Goal: Task Accomplishment & Management: Complete application form

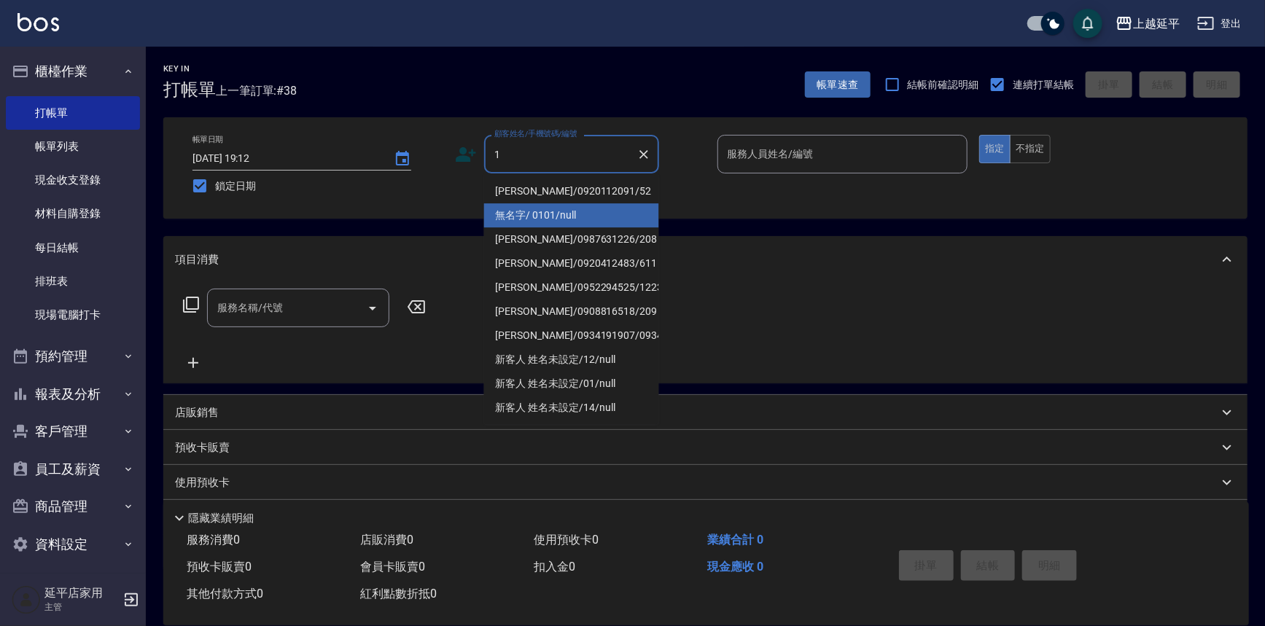
click at [544, 214] on li "無名字/ 0101/null" at bounding box center [571, 215] width 175 height 24
type input "無名字/ 0101/null"
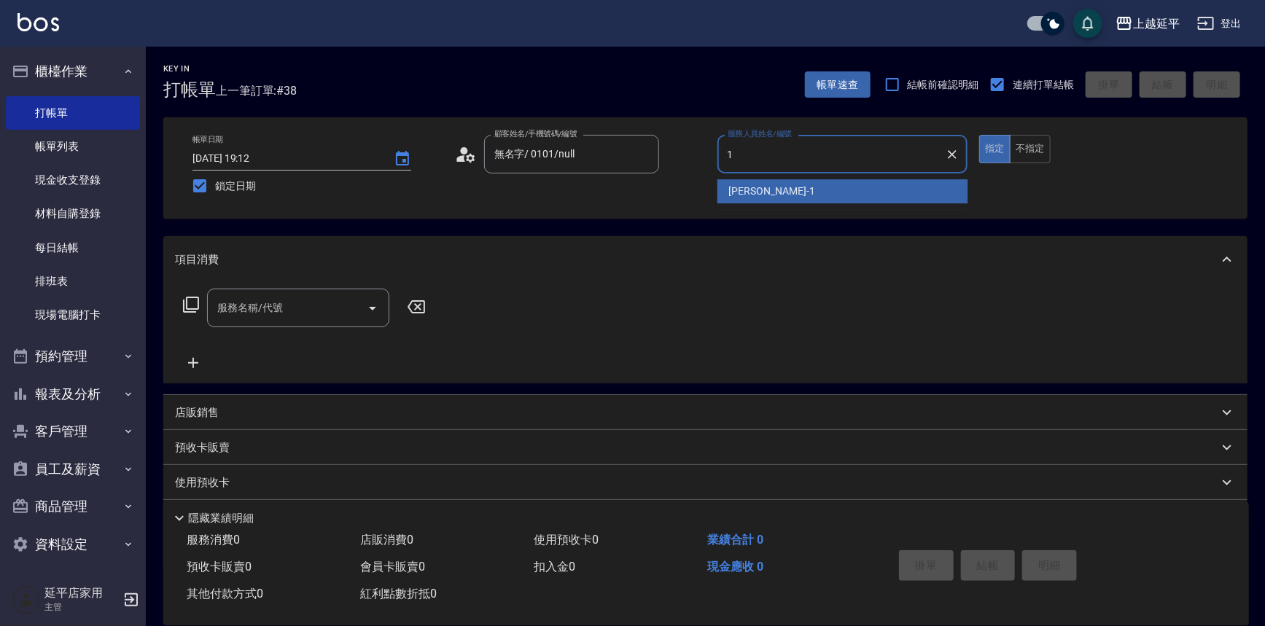
click at [729, 196] on span "[PERSON_NAME]-1" at bounding box center [772, 191] width 86 height 15
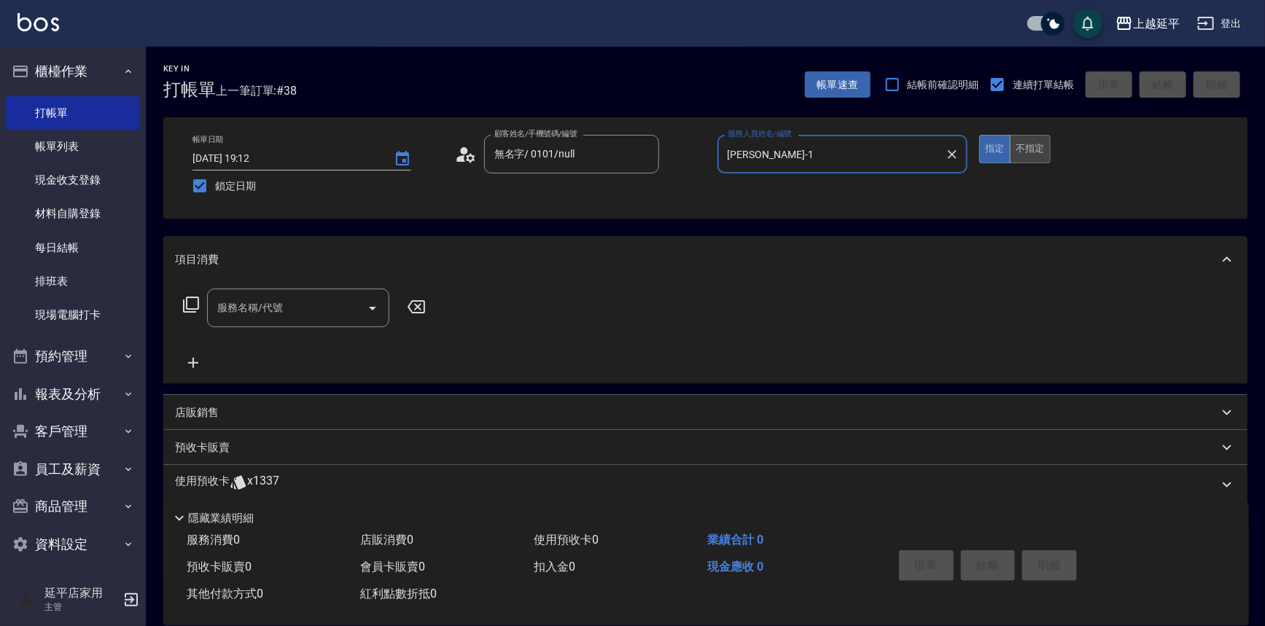
type input "[PERSON_NAME]-1"
click at [1038, 144] on button "不指定" at bounding box center [1030, 149] width 41 height 28
click at [378, 307] on icon "Open" at bounding box center [372, 308] width 17 height 17
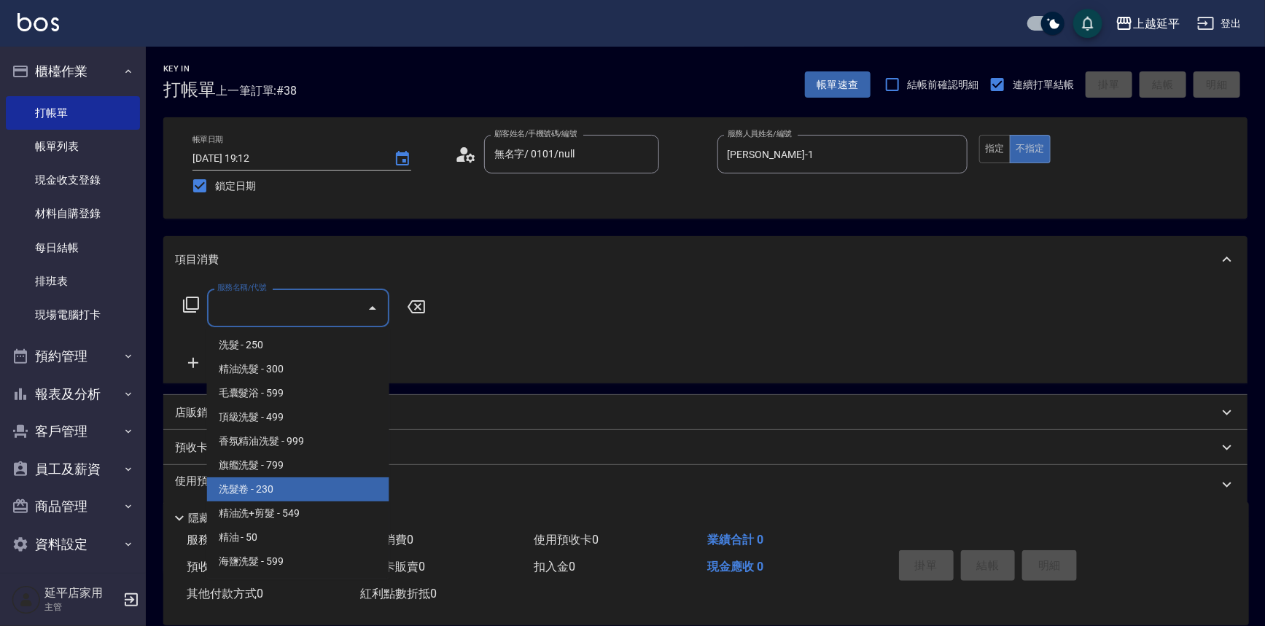
click at [314, 480] on span "洗髮卷 - 230" at bounding box center [298, 489] width 182 height 24
type input "洗髮卷(107)"
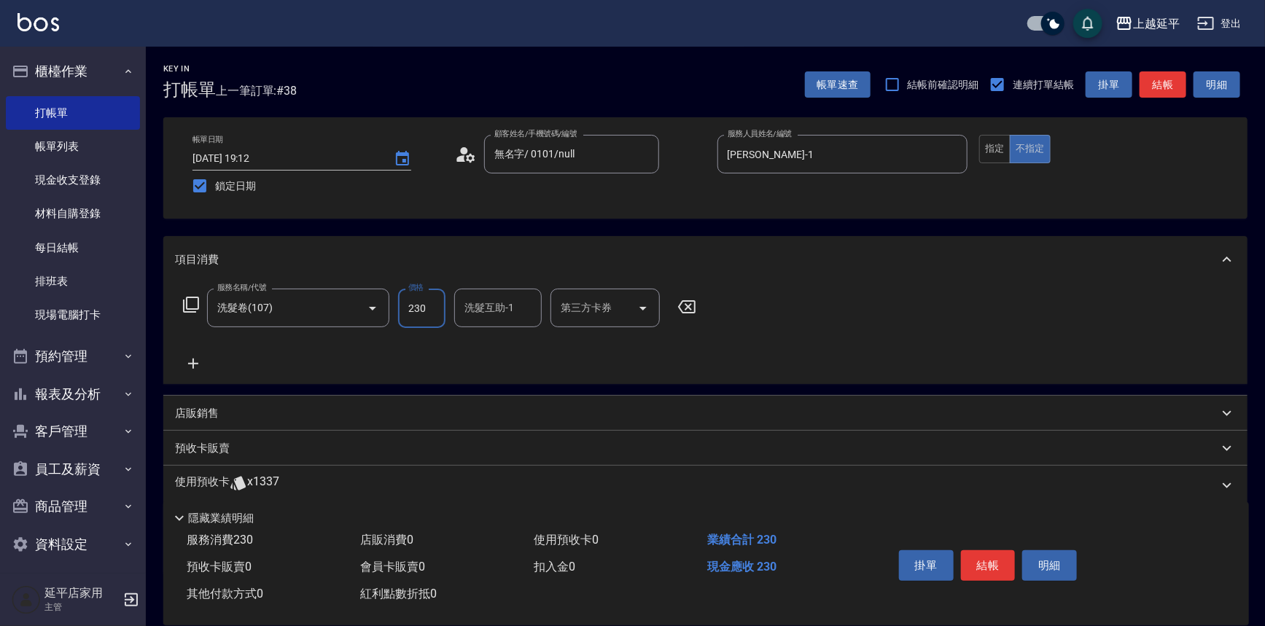
click at [428, 315] on input "230" at bounding box center [421, 308] width 47 height 39
type input "280"
click at [482, 313] on input "洗髮互助-1" at bounding box center [498, 308] width 74 height 26
click at [483, 345] on span "恩恩 -23" at bounding box center [512, 345] width 92 height 15
type input "恩恩-23"
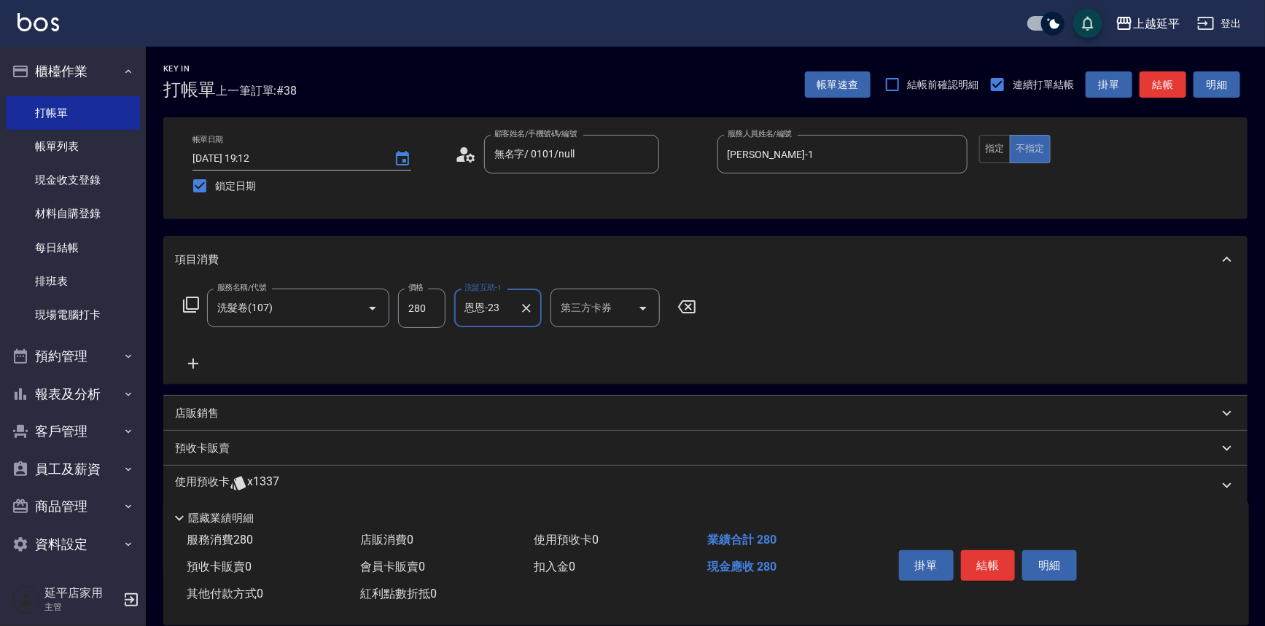
click at [563, 312] on input "第三方卡券" at bounding box center [594, 308] width 74 height 26
click at [565, 344] on span "舊有卡券" at bounding box center [604, 345] width 109 height 24
type input "舊有卡券"
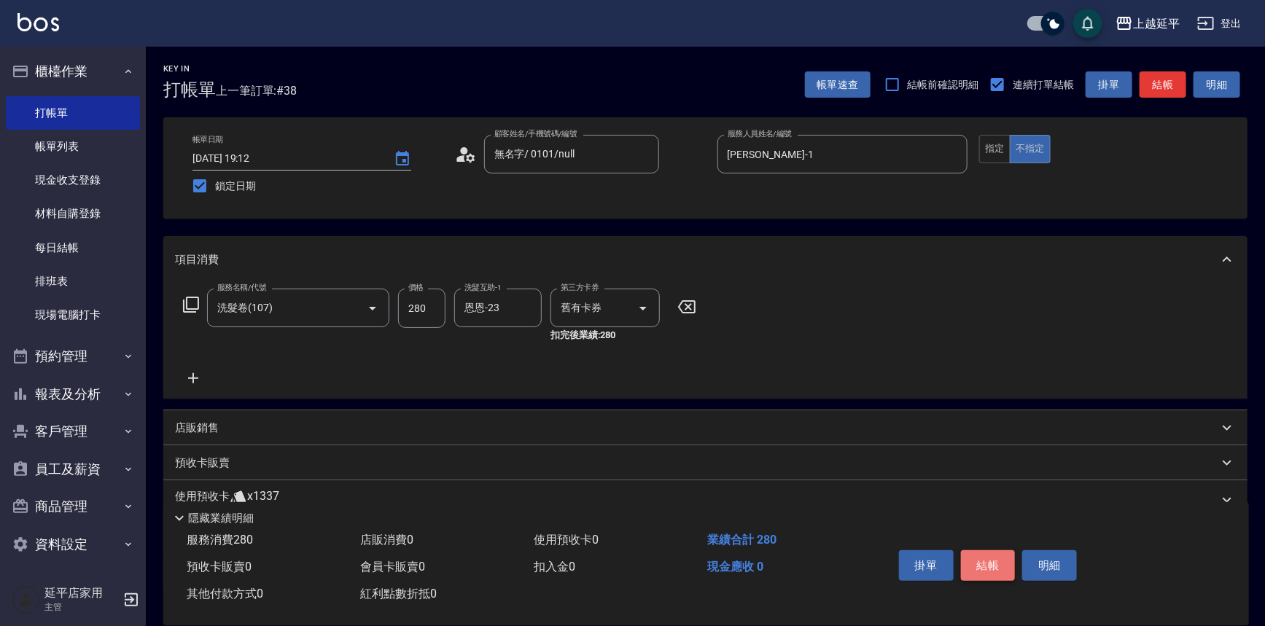
click at [981, 556] on button "結帳" at bounding box center [988, 565] width 55 height 31
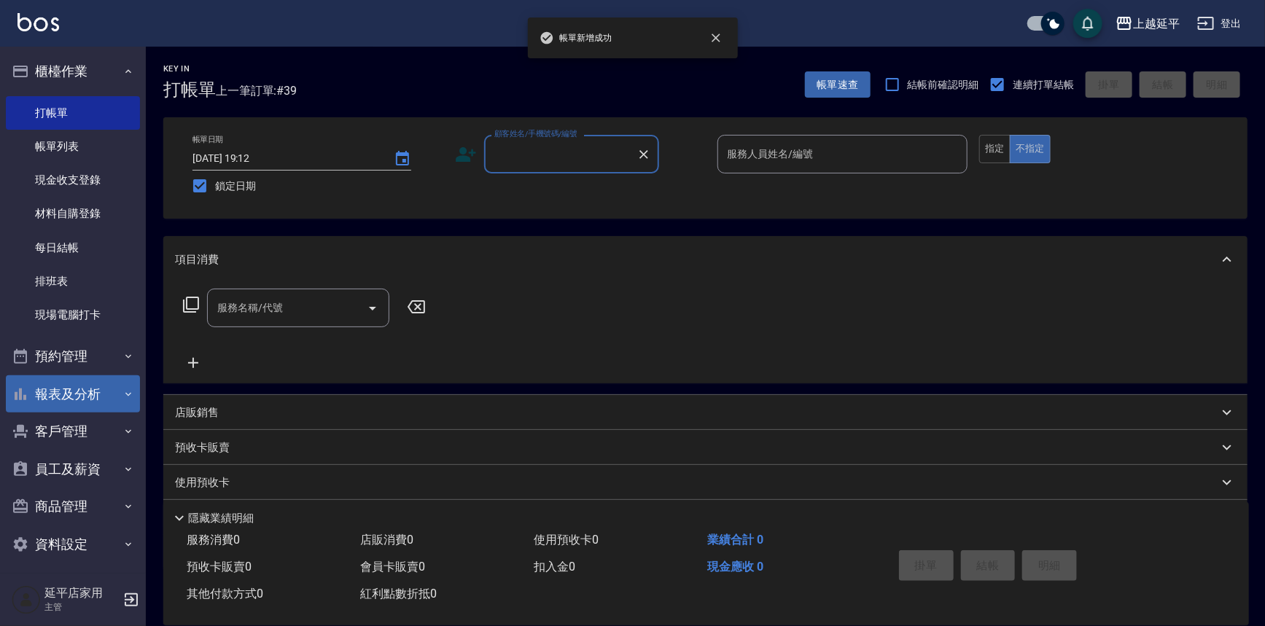
scroll to position [7, 0]
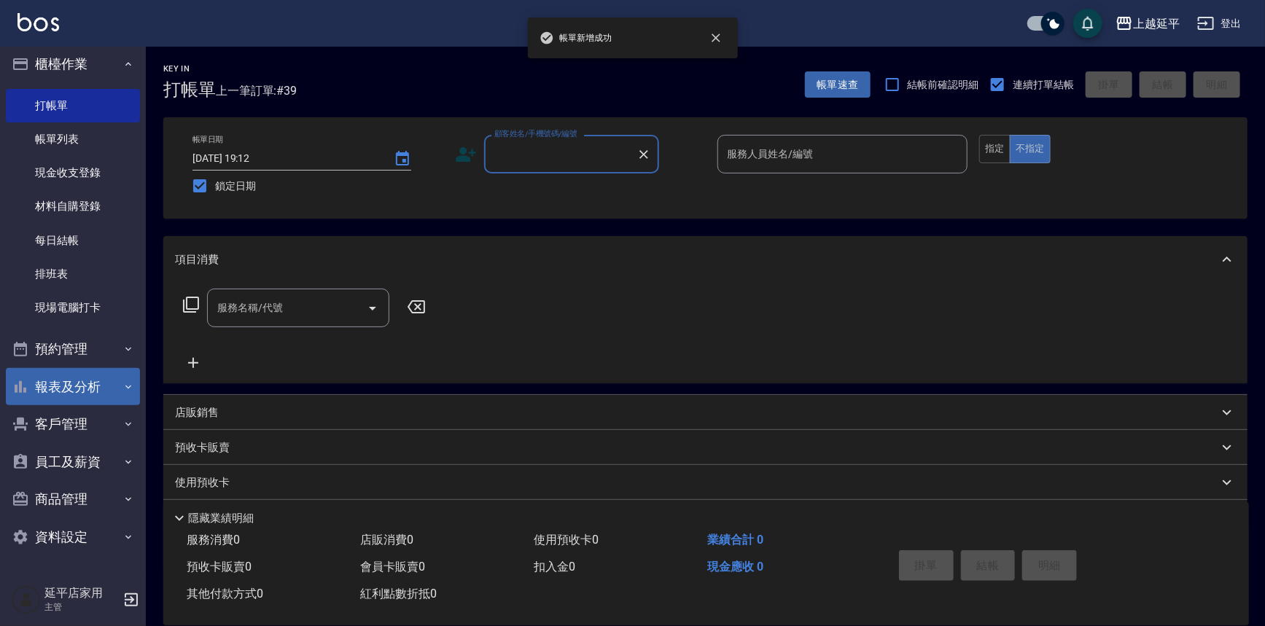
click at [66, 395] on button "報表及分析" at bounding box center [73, 387] width 134 height 38
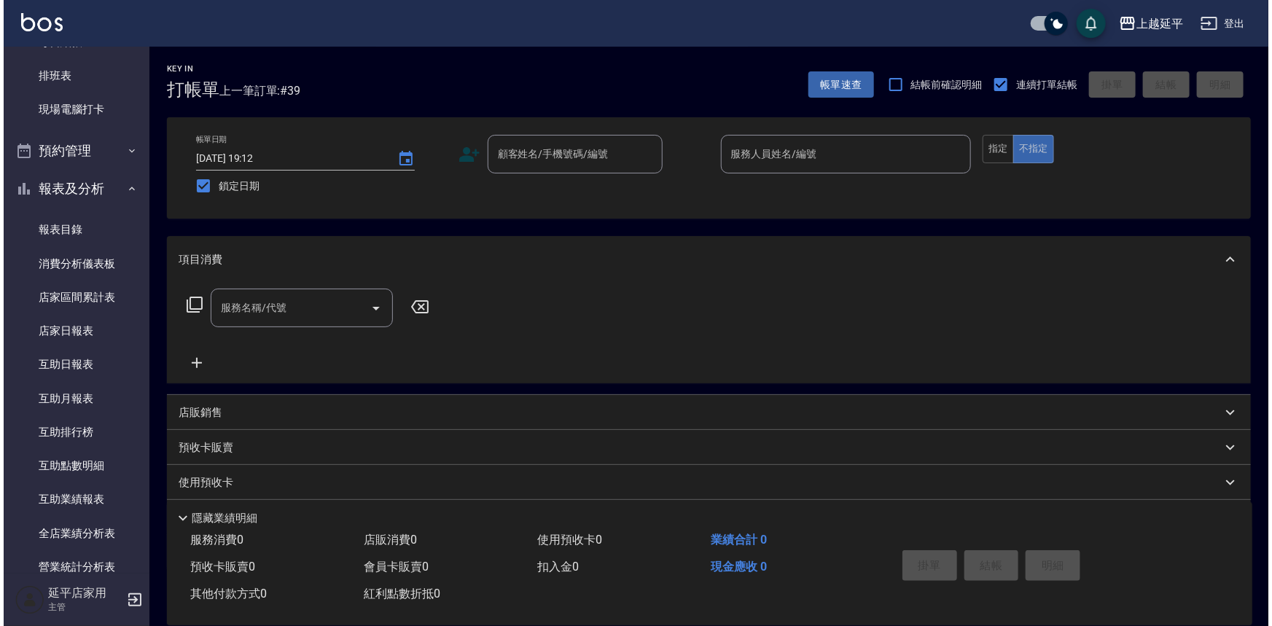
scroll to position [537, 0]
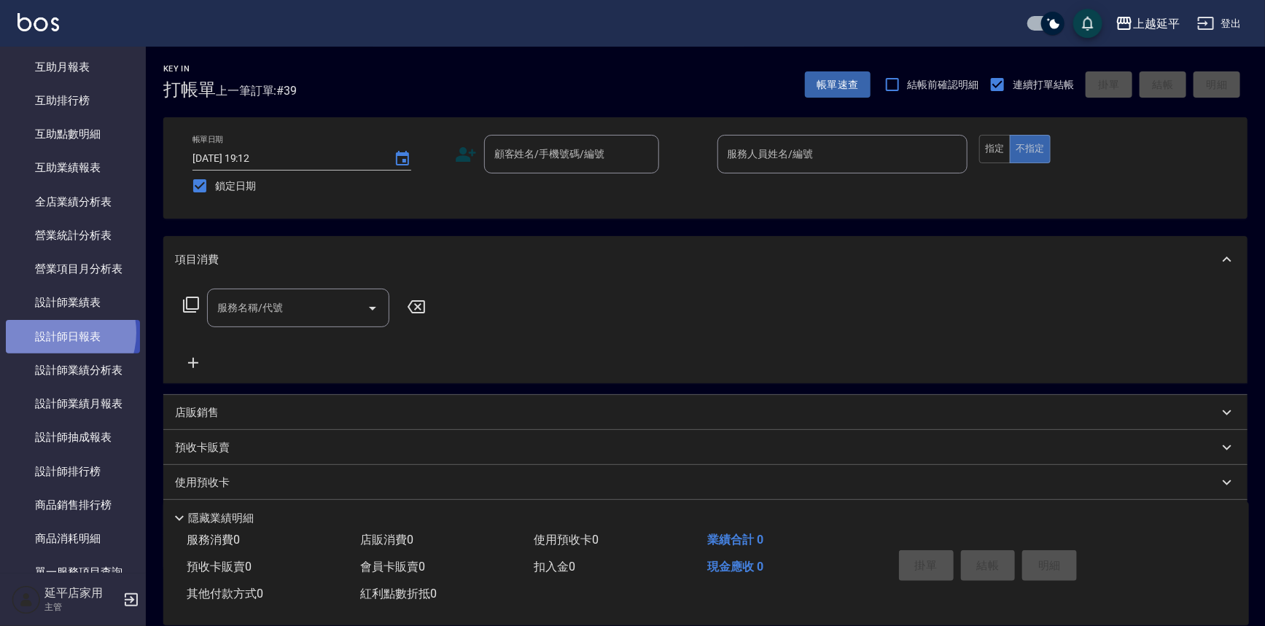
click at [53, 332] on link "設計師日報表" at bounding box center [73, 337] width 134 height 34
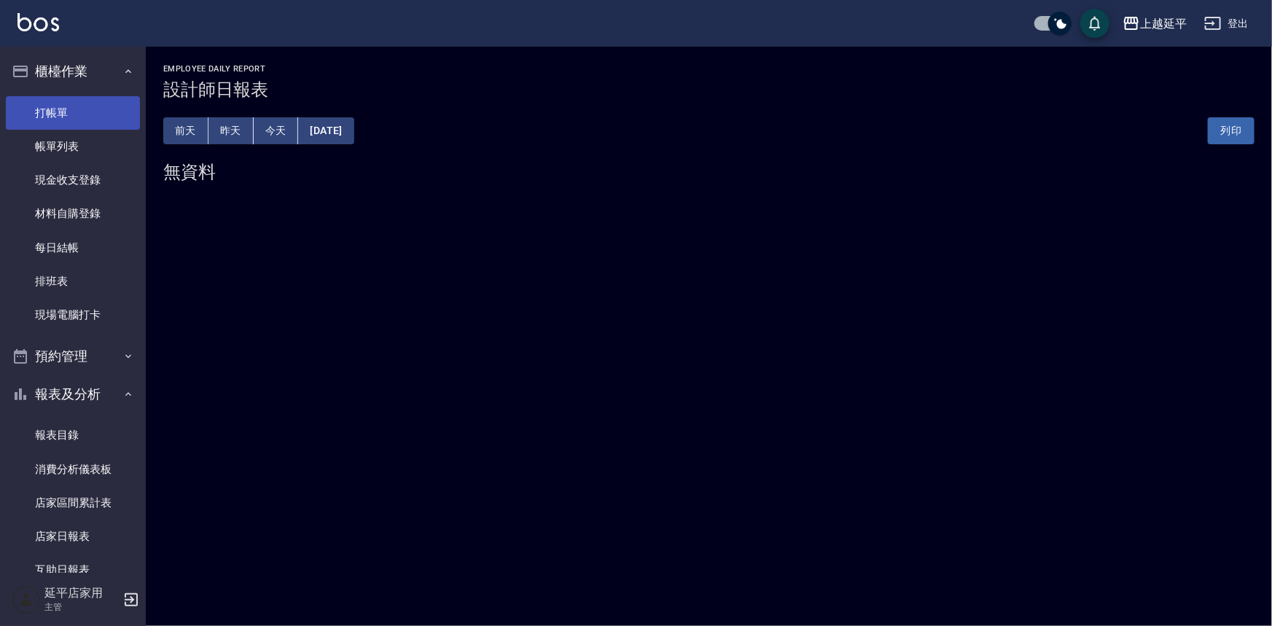
click at [83, 108] on link "打帳單" at bounding box center [73, 113] width 134 height 34
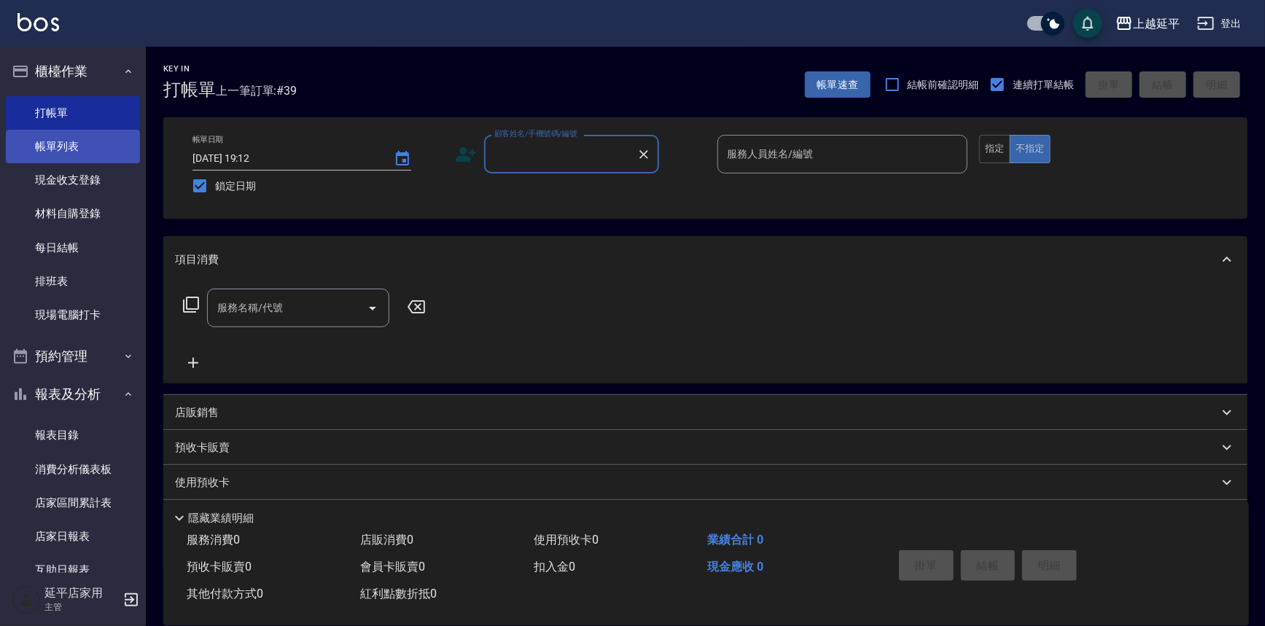
click at [87, 152] on link "帳單列表" at bounding box center [73, 147] width 134 height 34
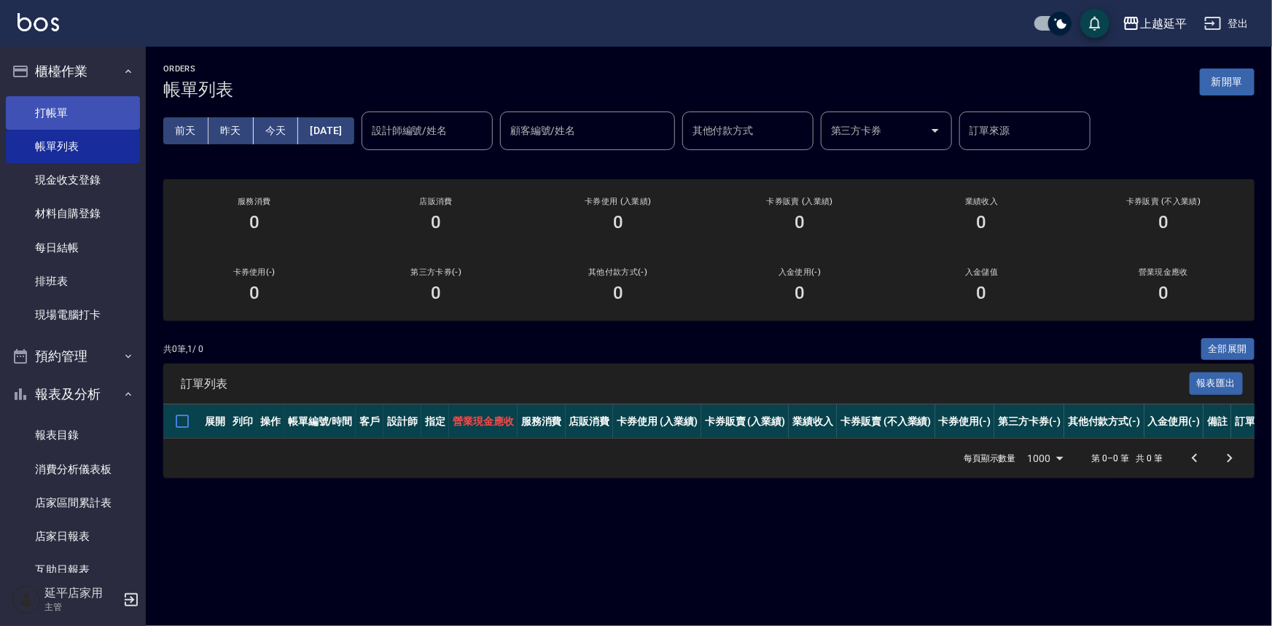
click at [66, 113] on link "打帳單" at bounding box center [73, 113] width 134 height 34
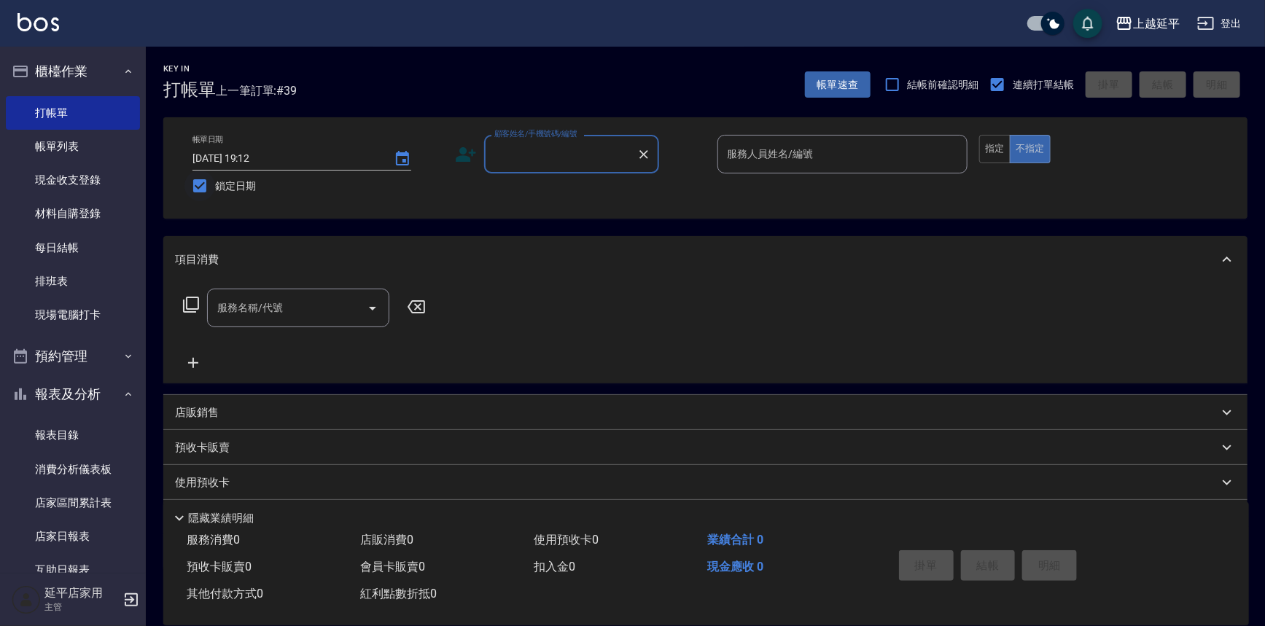
click at [199, 184] on input "鎖定日期" at bounding box center [199, 186] width 31 height 31
checkbox input "false"
type input "[DATE] 11:45"
click at [587, 157] on input "顧客姓名/手機號碼/編號" at bounding box center [561, 154] width 140 height 26
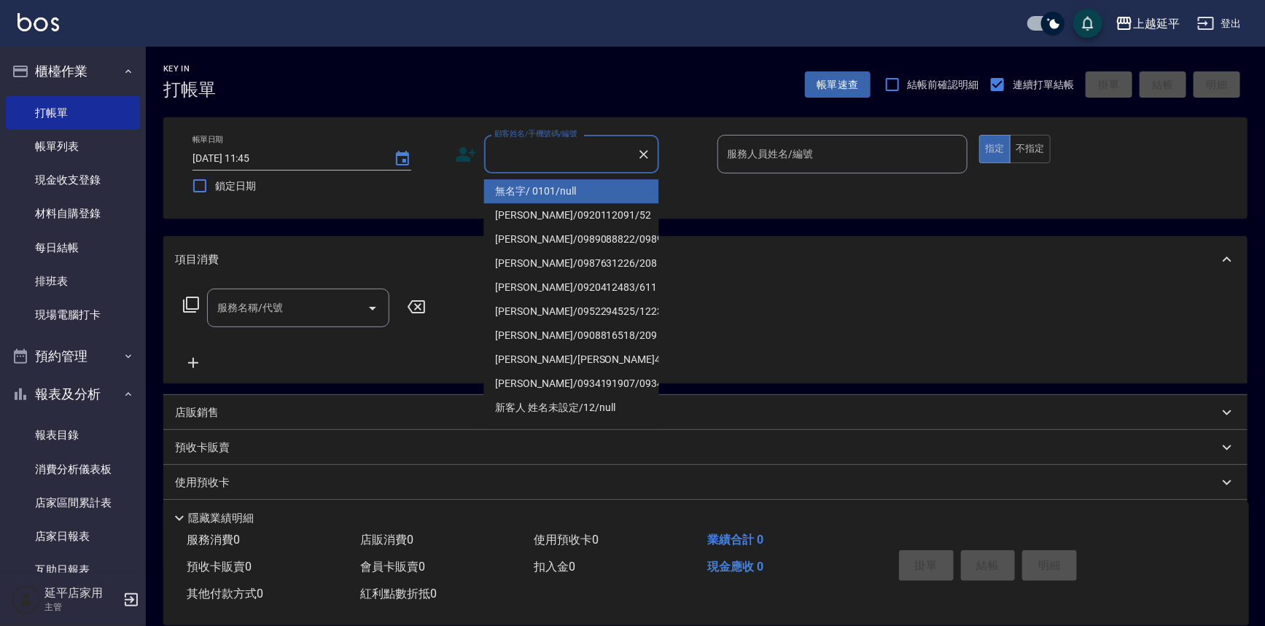
click at [557, 192] on li "無名字/ 0101/null" at bounding box center [571, 191] width 175 height 24
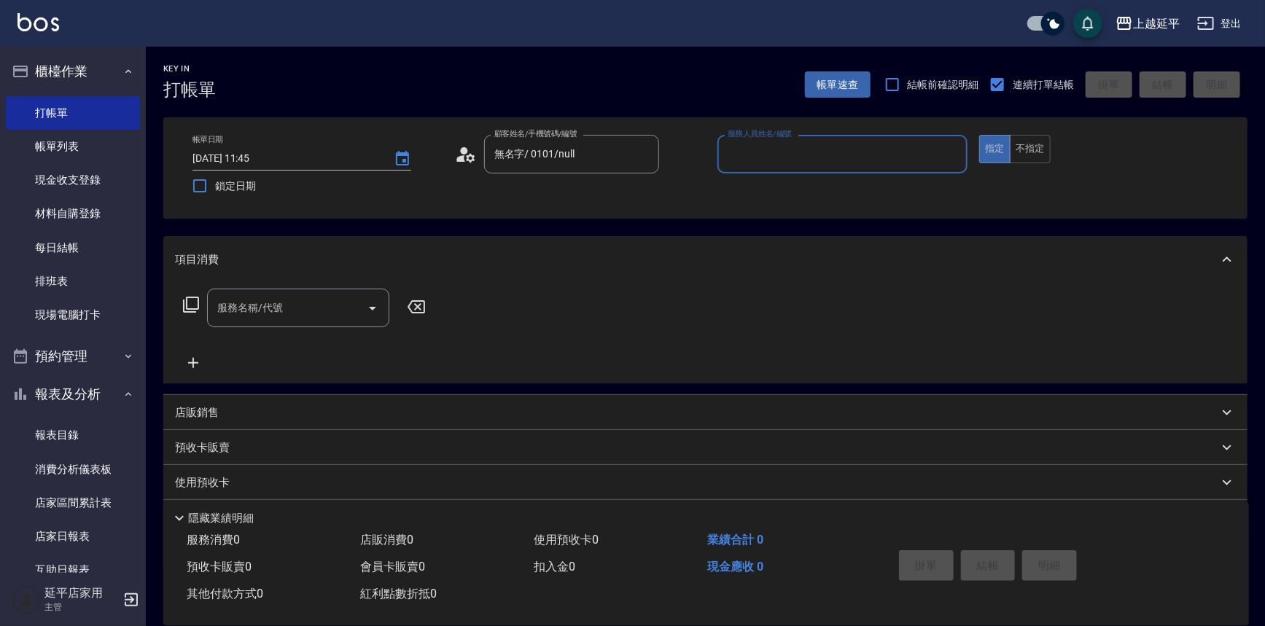
type input "無名字/ 0101/null"
drag, startPoint x: 763, startPoint y: 194, endPoint x: 757, endPoint y: 189, distance: 8.3
click at [762, 193] on span "[PERSON_NAME]-1" at bounding box center [772, 191] width 86 height 15
type input "[PERSON_NAME]-1"
click at [1021, 149] on button "不指定" at bounding box center [1030, 149] width 41 height 28
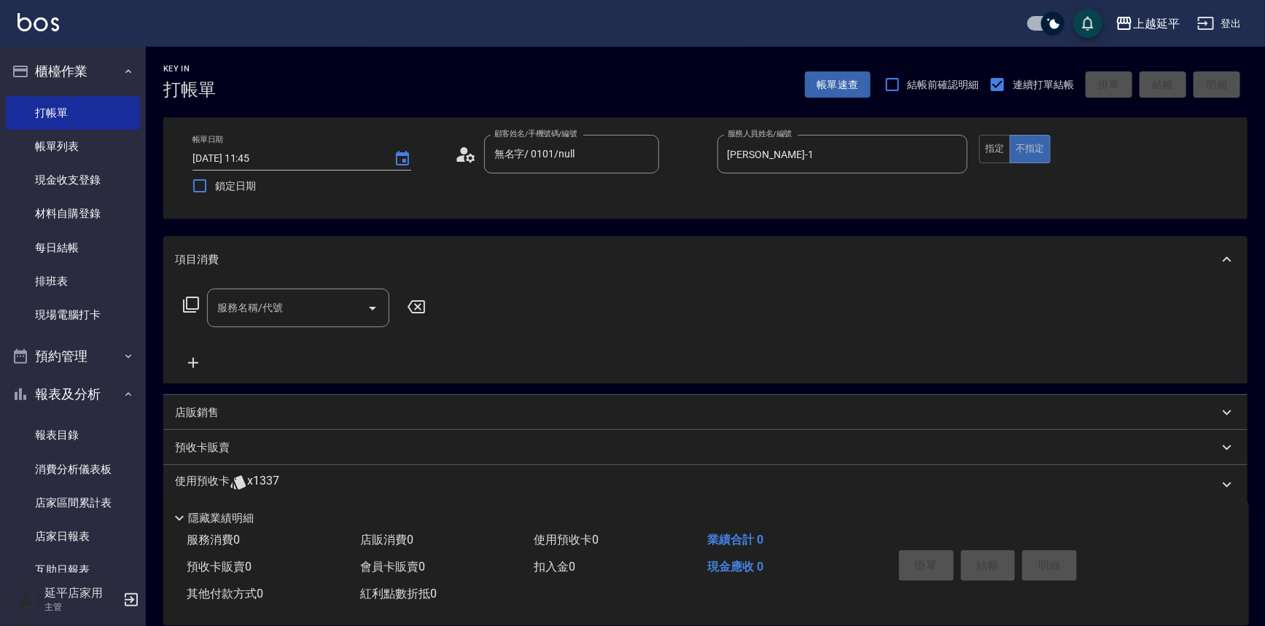
click at [375, 311] on icon "Open" at bounding box center [372, 308] width 17 height 17
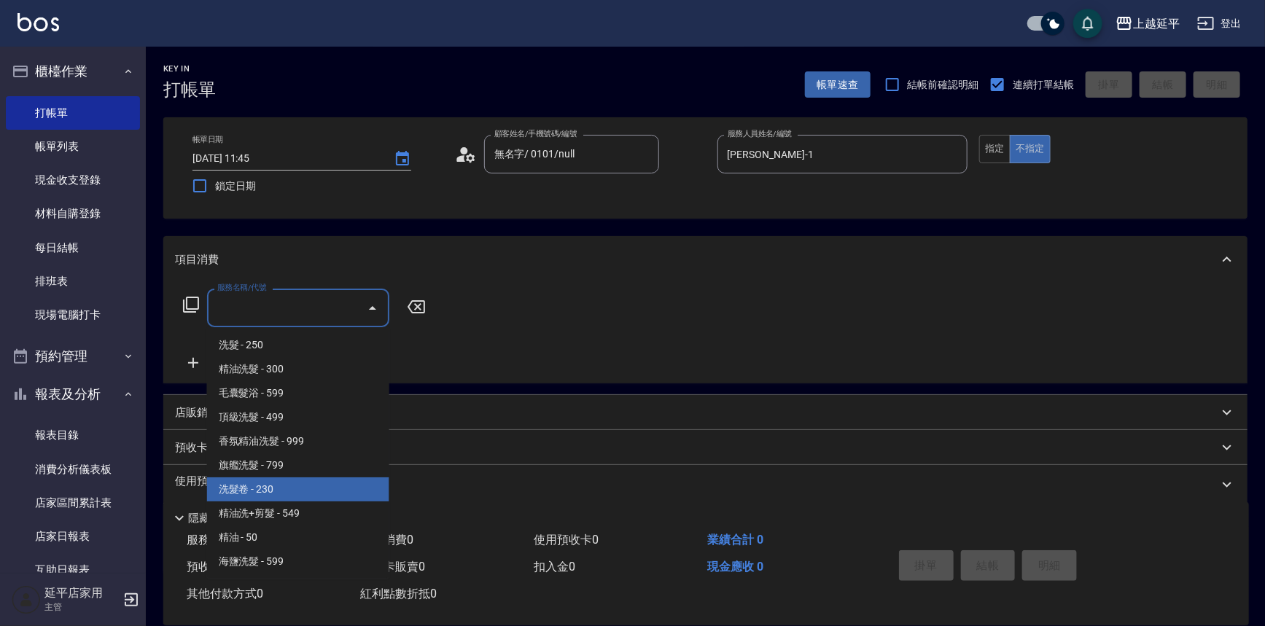
click at [280, 486] on span "洗髮卷 - 230" at bounding box center [298, 489] width 182 height 24
type input "洗髮卷(107)"
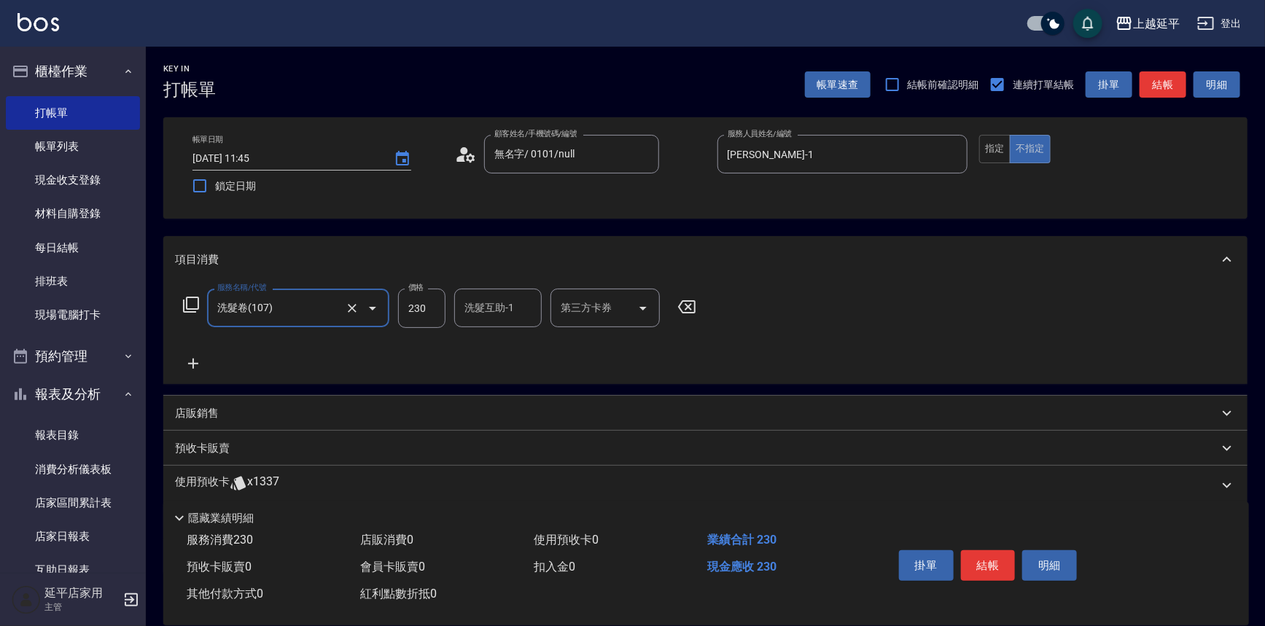
click at [432, 306] on input "230" at bounding box center [421, 308] width 47 height 39
type input "280"
click at [472, 308] on div "洗髮互助-1 洗髮互助-1" at bounding box center [497, 308] width 87 height 39
click at [494, 350] on span "恩恩 -23" at bounding box center [512, 345] width 92 height 15
type input "恩恩-23"
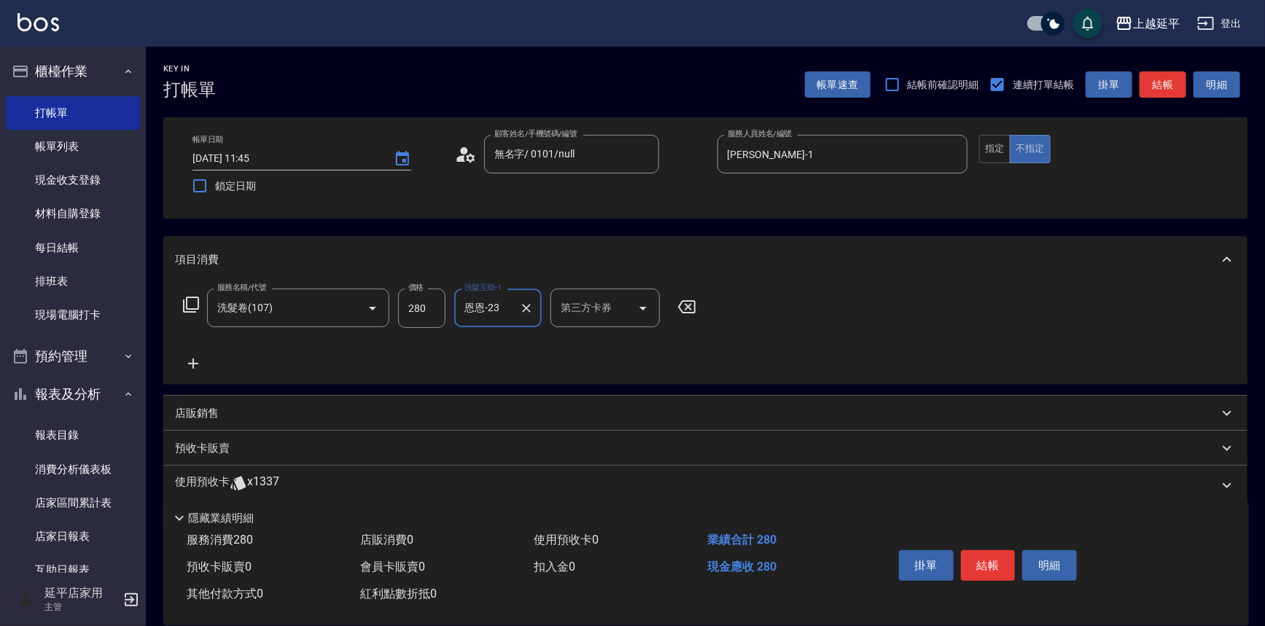
click at [597, 314] on div "第三方卡券 第三方卡券" at bounding box center [604, 308] width 109 height 39
click at [598, 340] on span "舊有卡券" at bounding box center [604, 345] width 109 height 24
type input "舊有卡券"
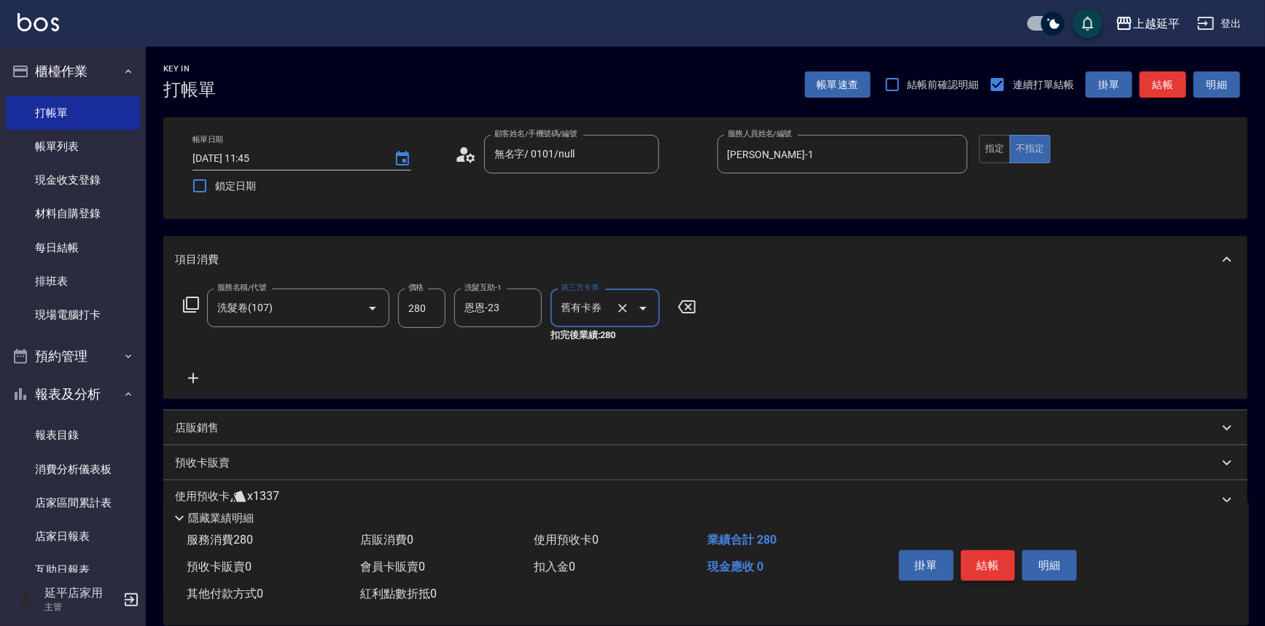
click at [978, 563] on button "結帳" at bounding box center [988, 565] width 55 height 31
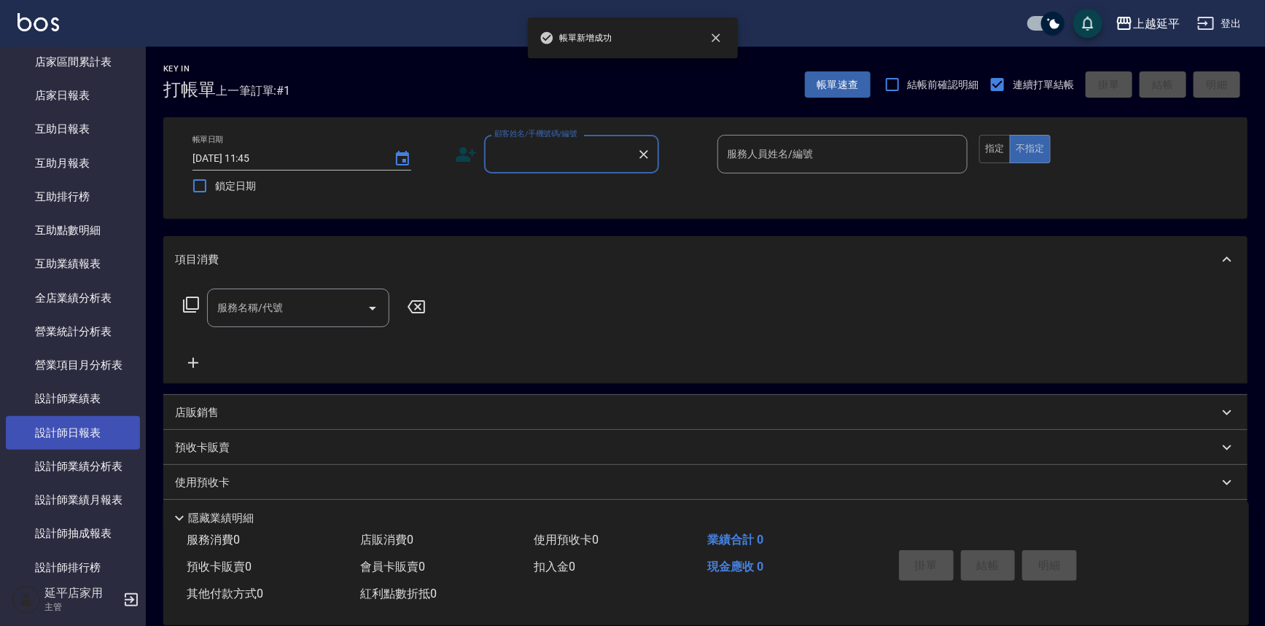
scroll to position [530, 0]
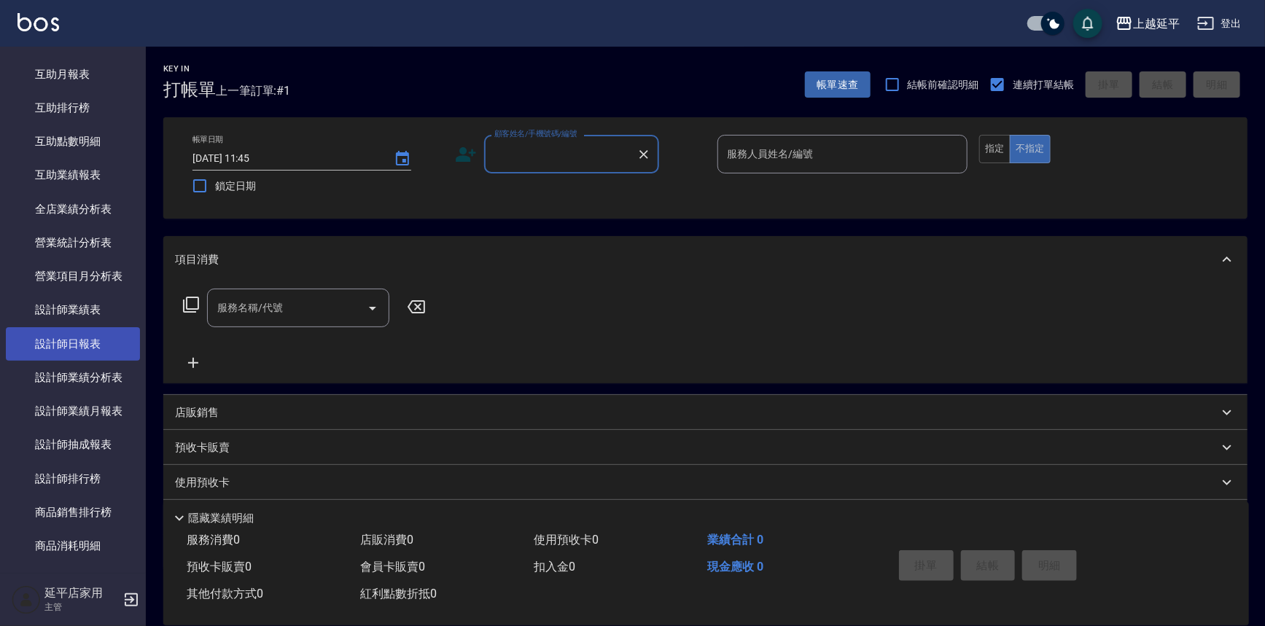
click at [92, 347] on link "設計師日報表" at bounding box center [73, 344] width 134 height 34
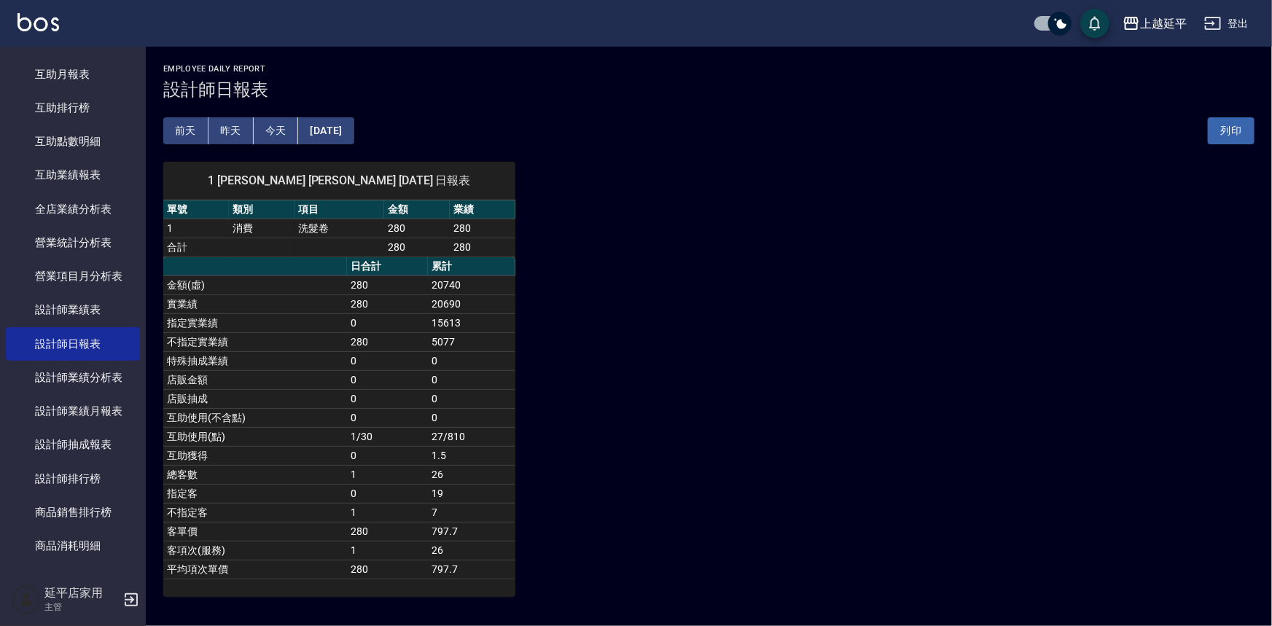
click at [243, 133] on button "昨天" at bounding box center [230, 130] width 45 height 27
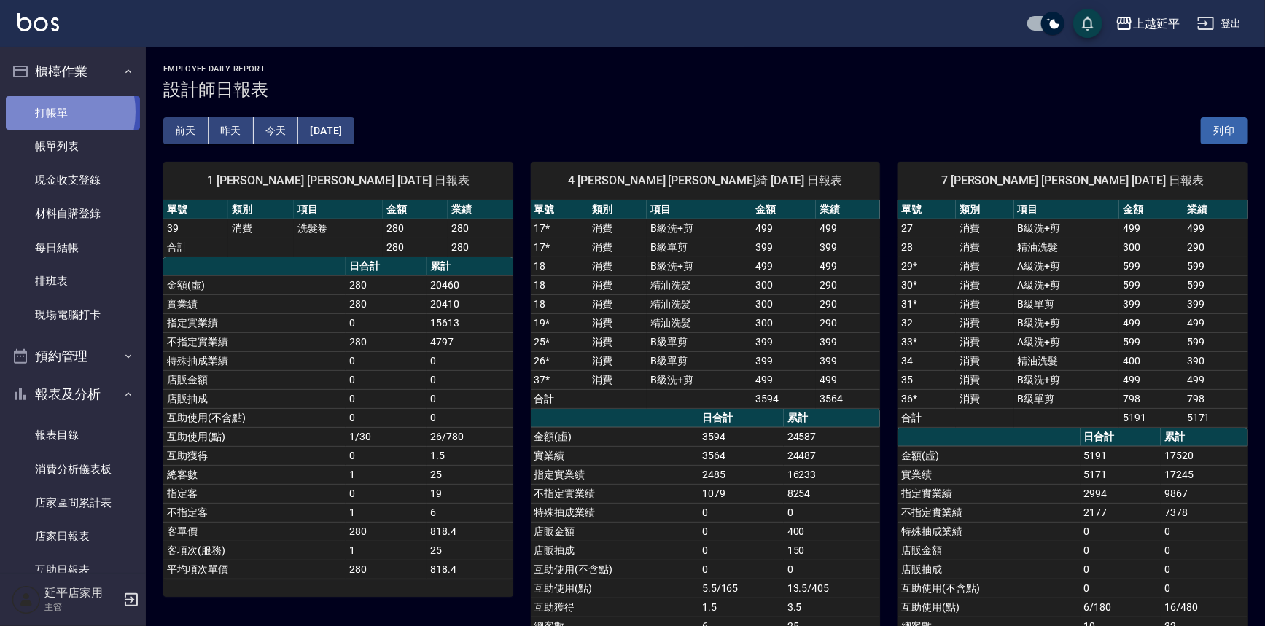
click at [45, 112] on link "打帳單" at bounding box center [73, 113] width 134 height 34
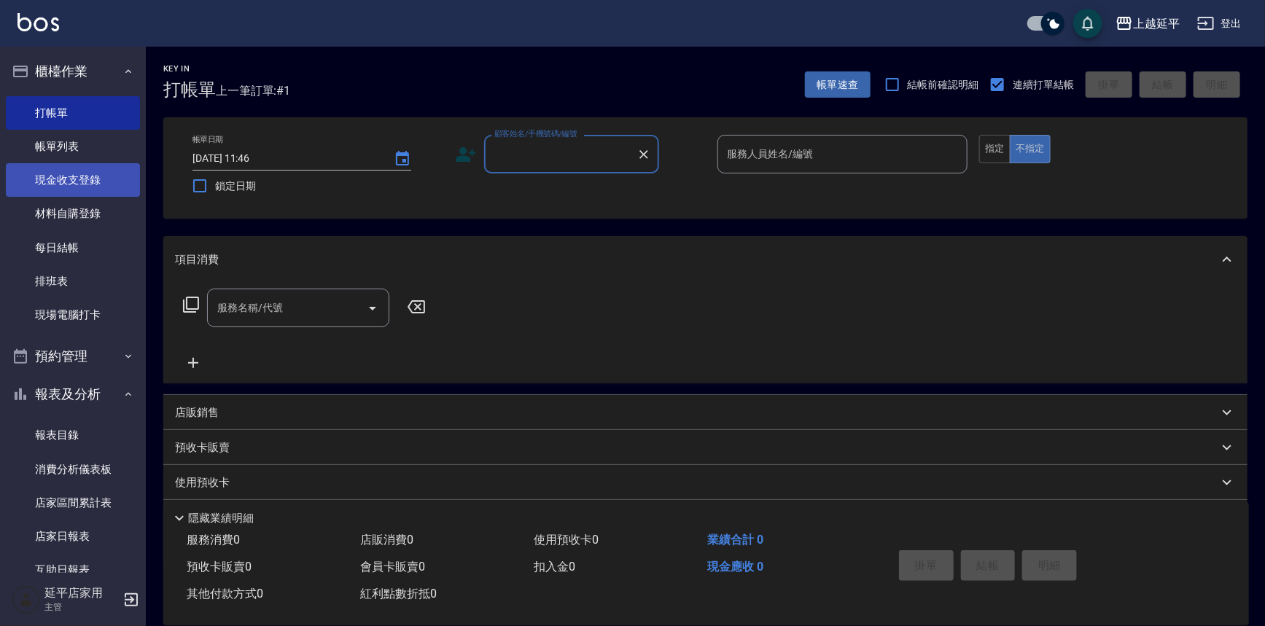
drag, startPoint x: 29, startPoint y: 149, endPoint x: 79, endPoint y: 172, distance: 54.8
click at [29, 149] on link "帳單列表" at bounding box center [73, 147] width 134 height 34
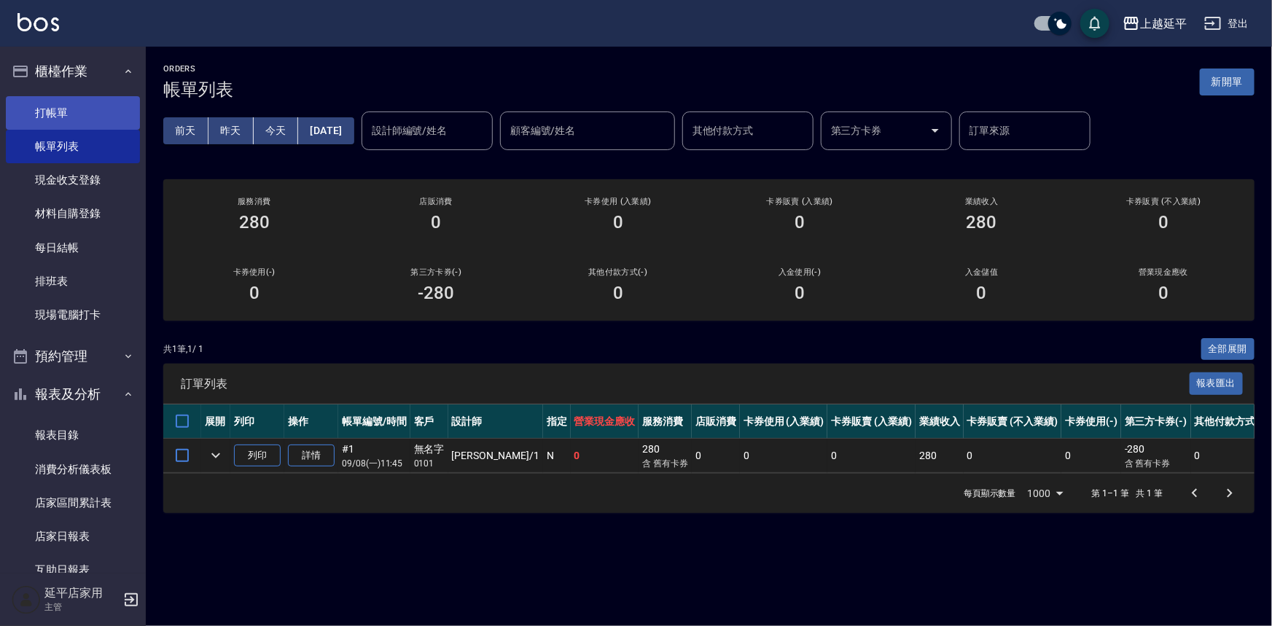
click at [49, 109] on link "打帳單" at bounding box center [73, 113] width 134 height 34
